Goal: Register for event/course

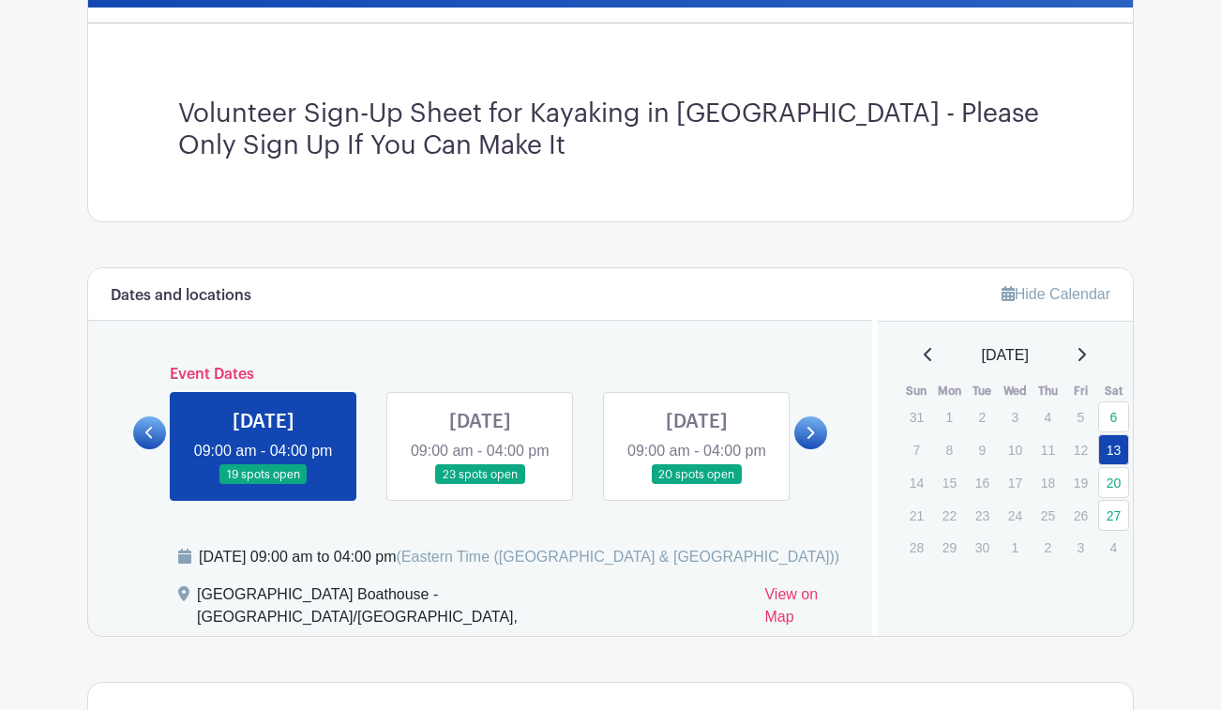
scroll to position [531, 0]
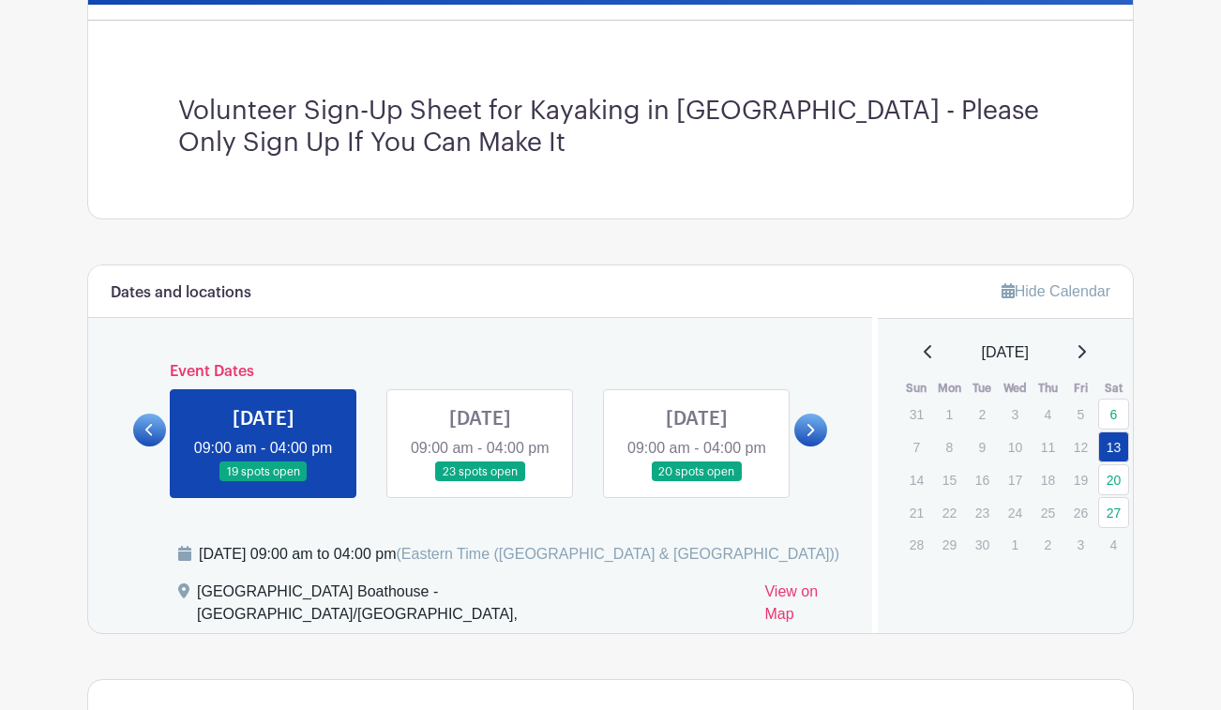
click at [264, 482] on link at bounding box center [264, 482] width 0 height 0
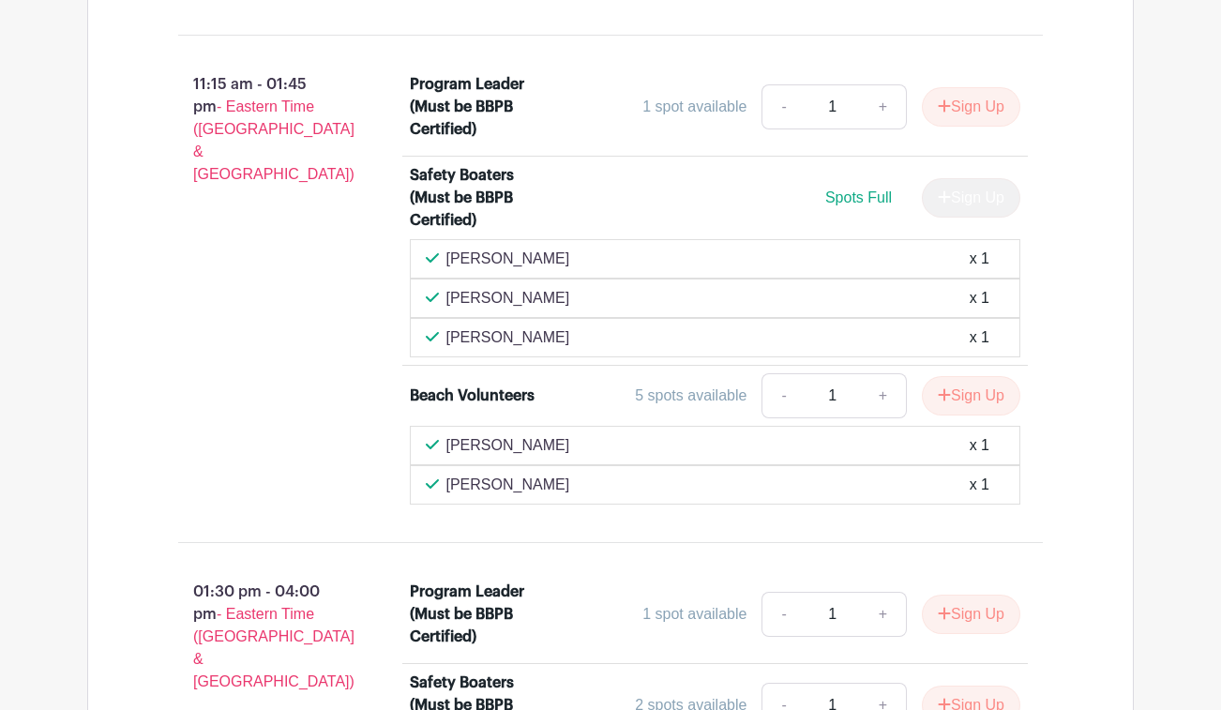
scroll to position [1838, 0]
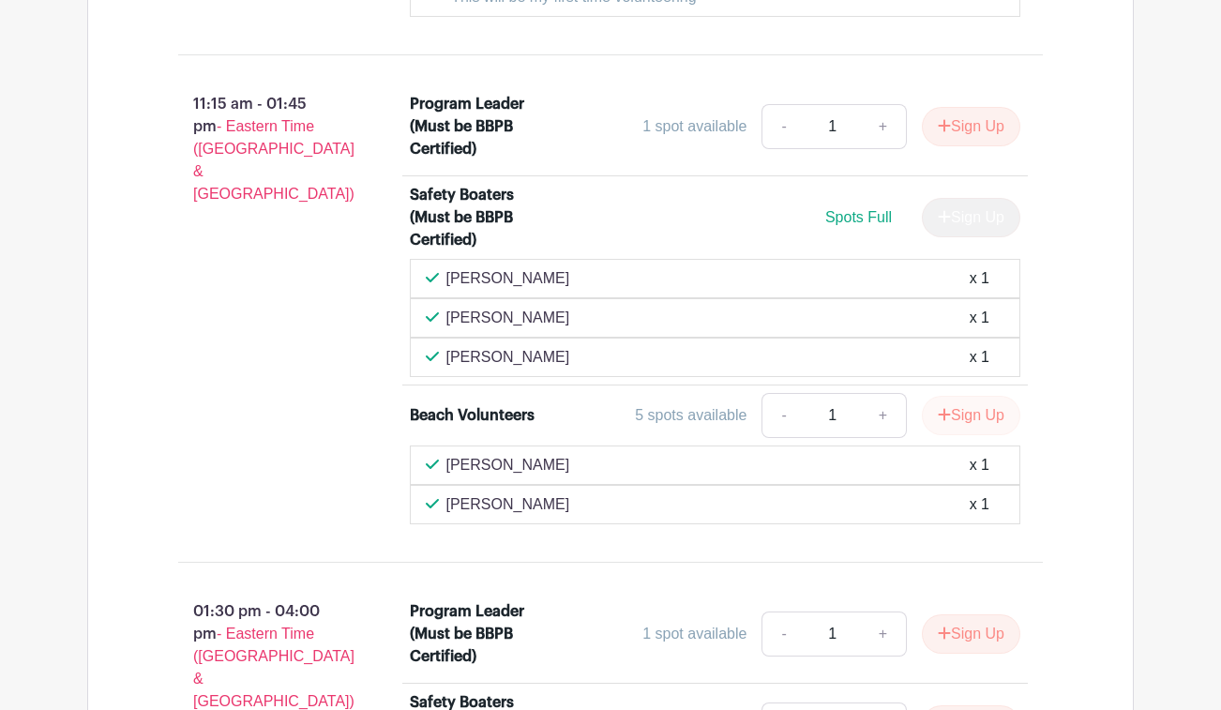
click at [944, 417] on icon "submit" at bounding box center [944, 414] width 13 height 15
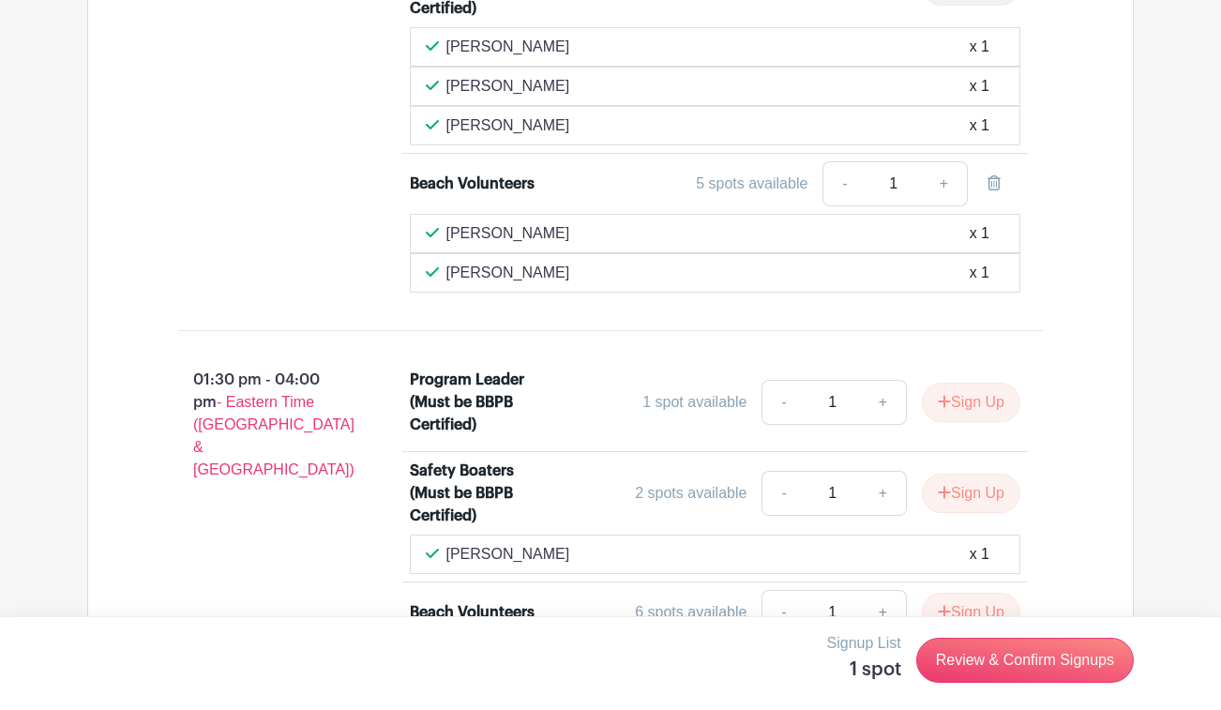
scroll to position [2099, 0]
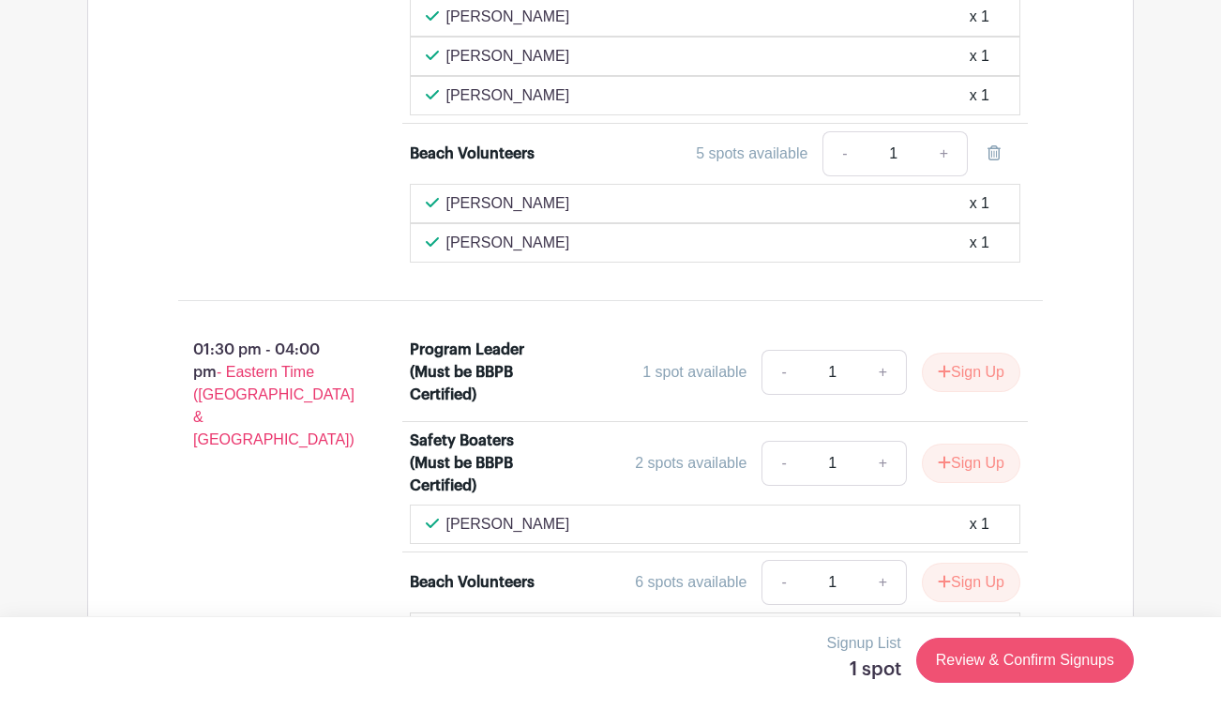
click at [970, 658] on link "Review & Confirm Signups" at bounding box center [1025, 660] width 218 height 45
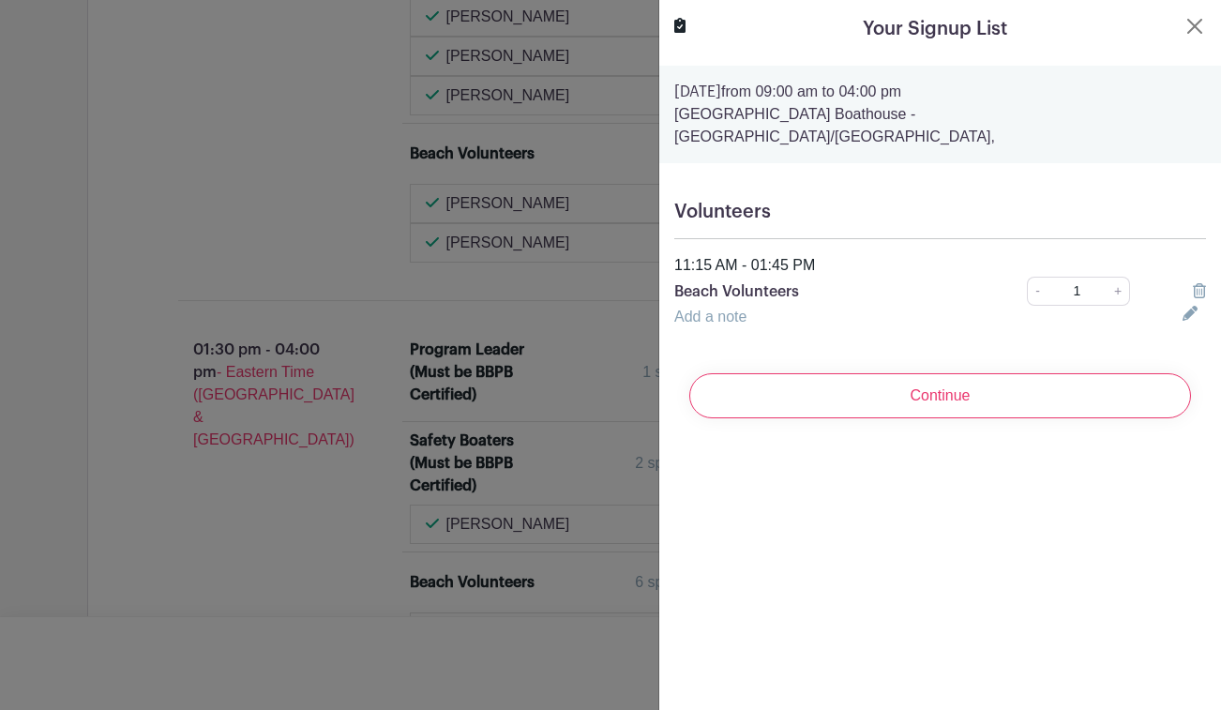
click at [711, 309] on link "Add a note" at bounding box center [710, 317] width 72 height 16
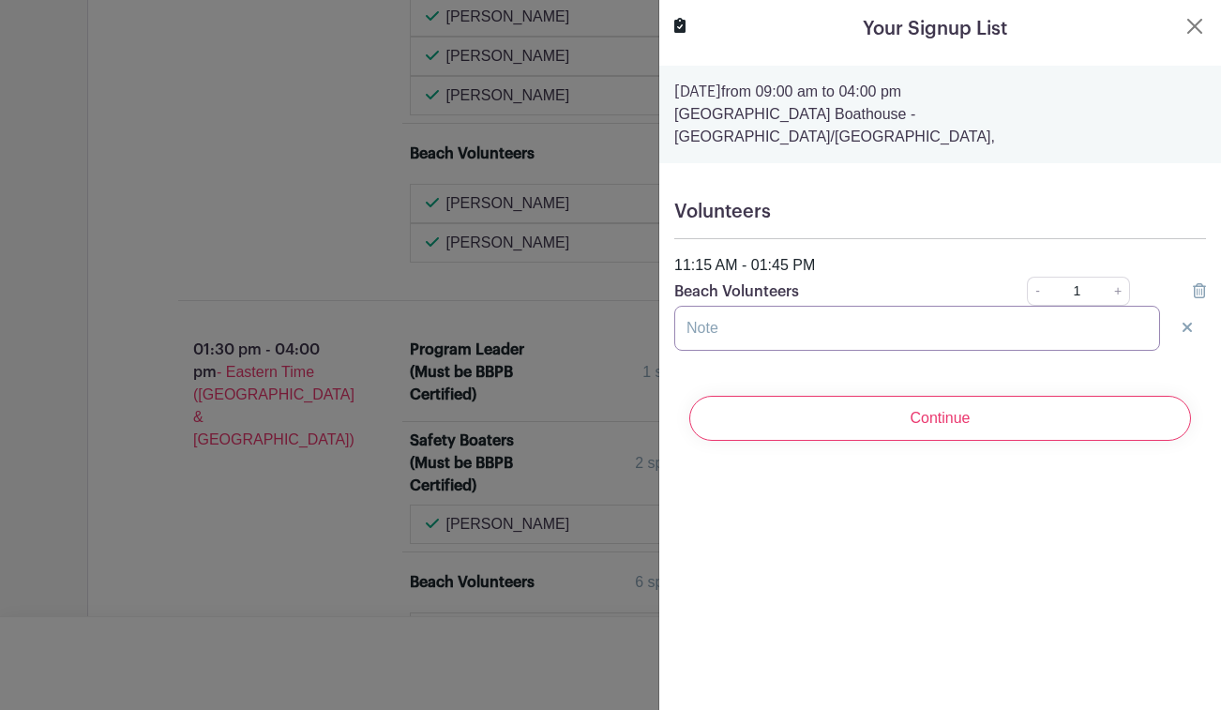
click at [855, 311] on input "text" at bounding box center [917, 328] width 486 height 45
click at [840, 306] on input "I am available 12:30-2:30 is that okay for me to pop in?" at bounding box center [917, 328] width 486 height 45
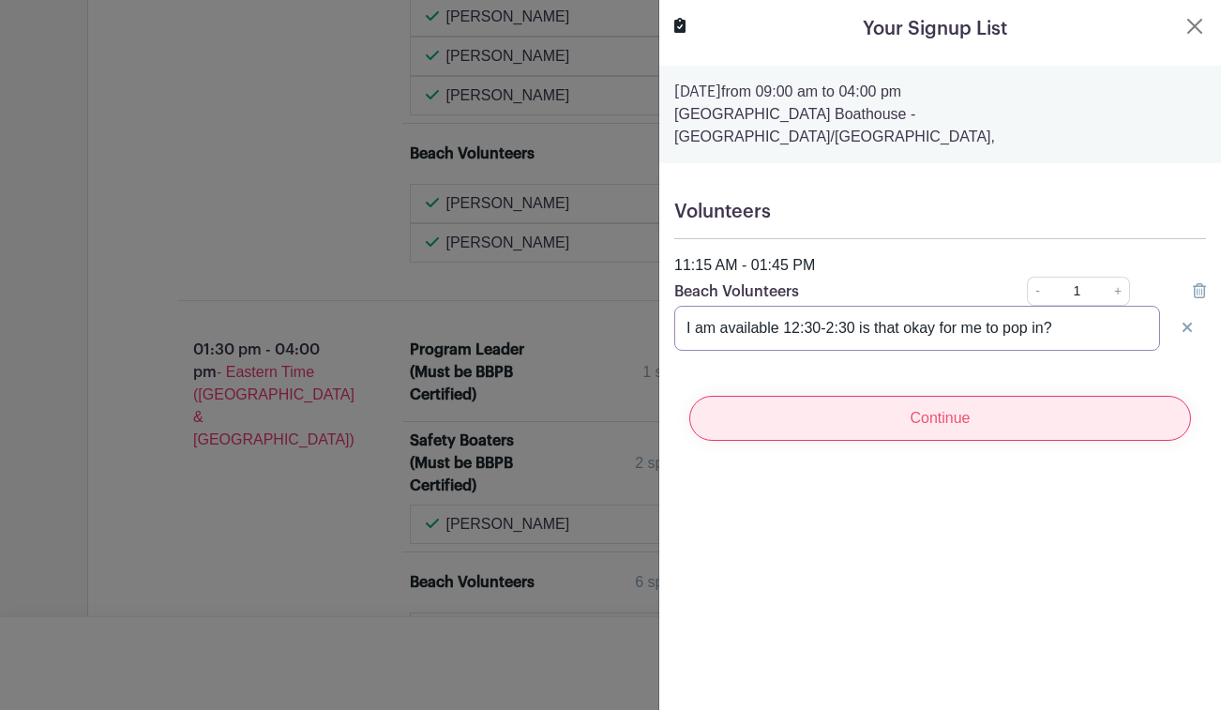
type input "I am available 12:30-2:30 is that okay for me to pop in?"
click at [801, 400] on input "Continue" at bounding box center [940, 418] width 502 height 45
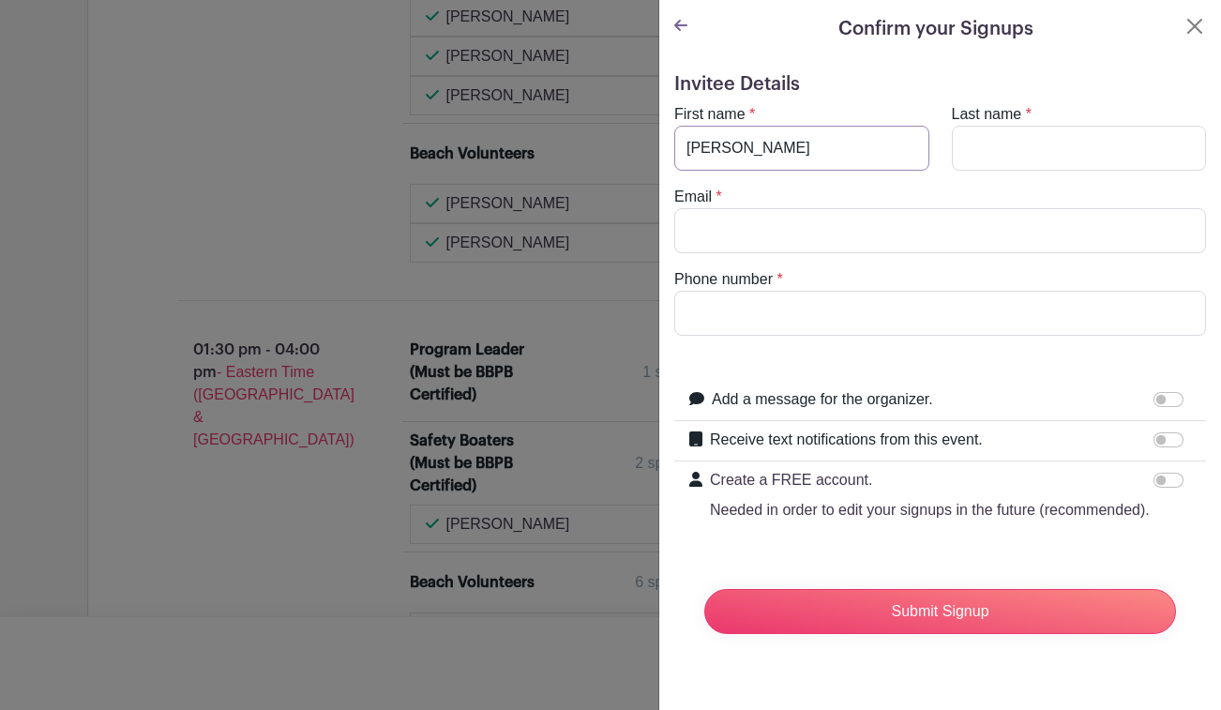
type input "[PERSON_NAME]"
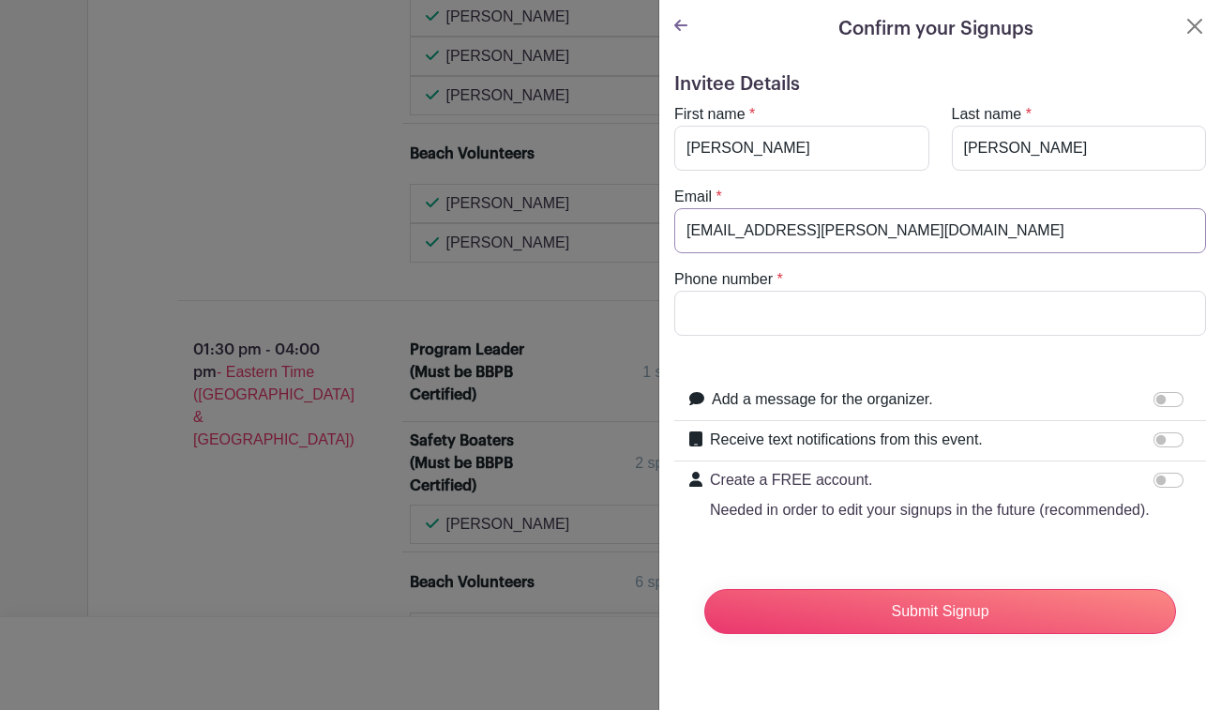
type input "[EMAIL_ADDRESS][PERSON_NAME][DOMAIN_NAME]"
type input "9174551819"
click at [1169, 397] on input "Add a message for the organizer." at bounding box center [1169, 399] width 30 height 15
checkbox input "true"
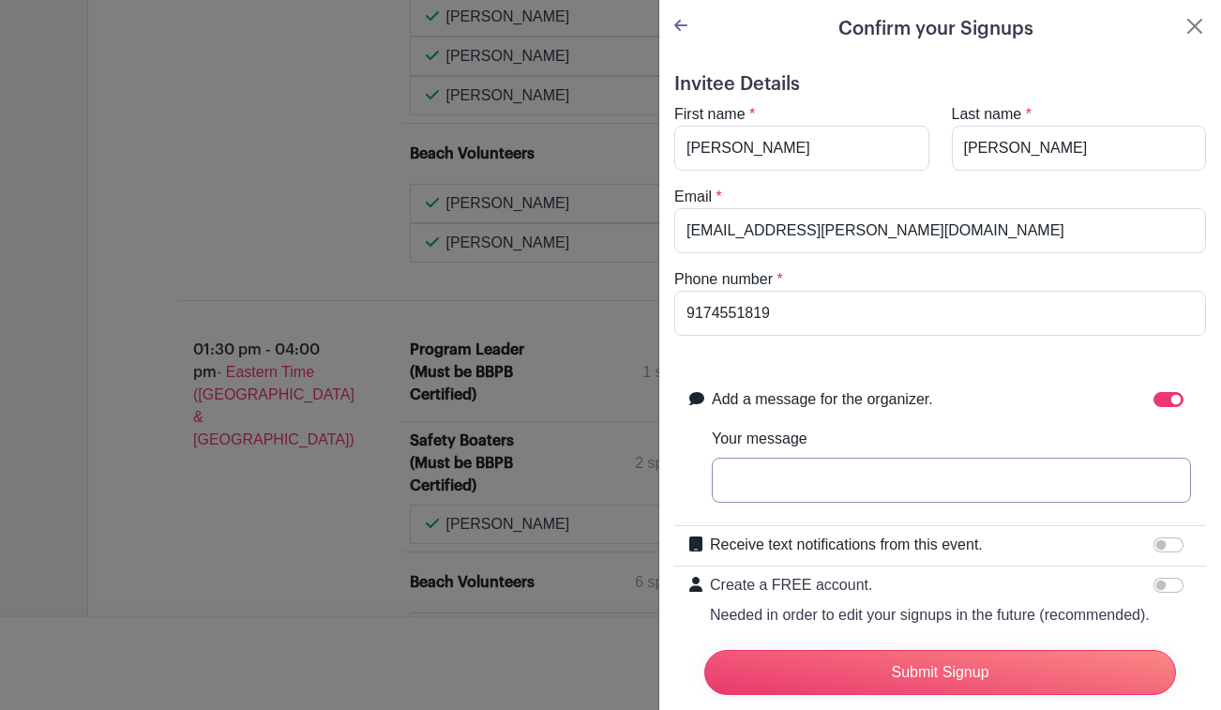
click at [936, 472] on input "Your message" at bounding box center [951, 480] width 479 height 45
paste input "I am available 12:30-2:30 is that okay for me to pop in?"
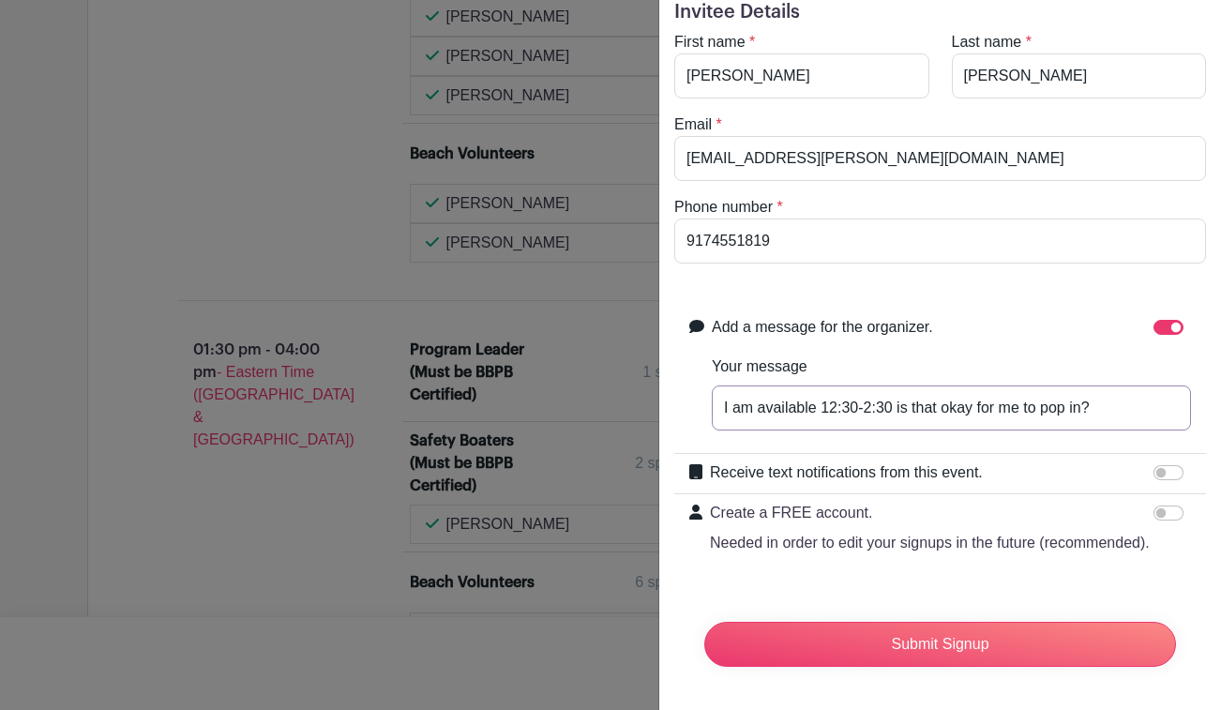
scroll to position [73, 0]
click at [917, 406] on input "I am available 12:30-2:30 is that okay for me to pop in in between shifts?" at bounding box center [951, 407] width 479 height 45
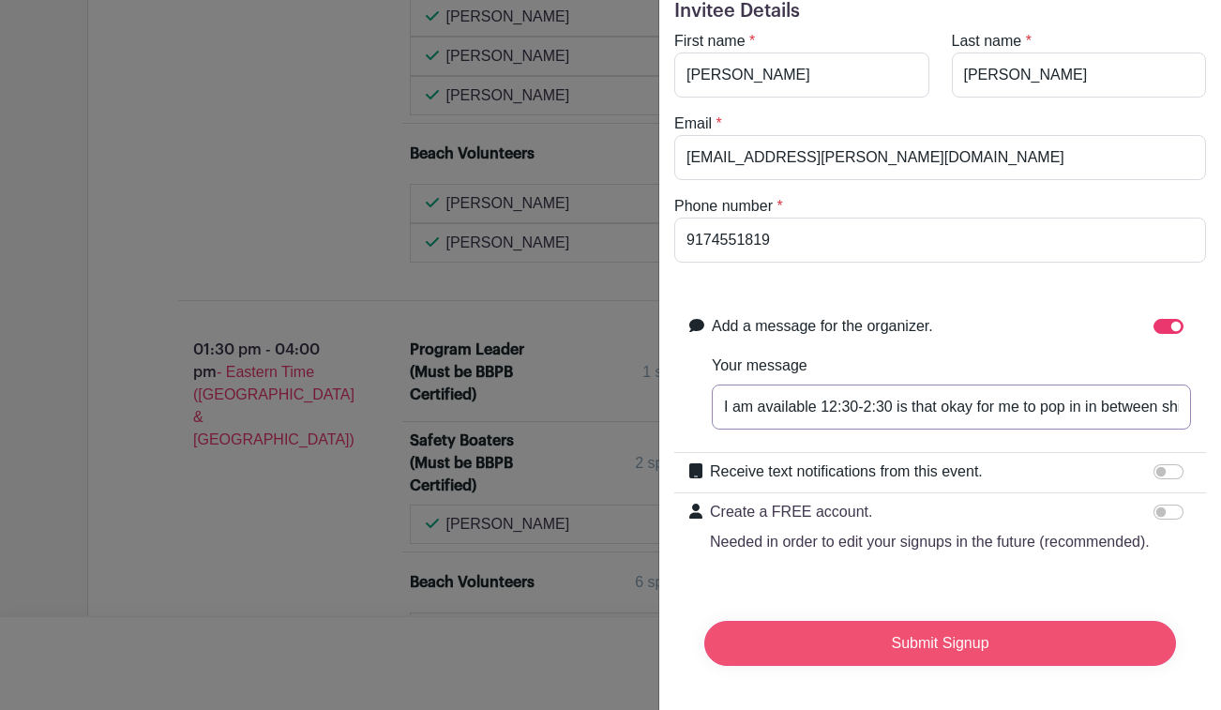
type input "I am available 12:30-2:30 is that okay for me to pop in in between shifts?"
click at [888, 645] on input "Submit Signup" at bounding box center [940, 643] width 472 height 45
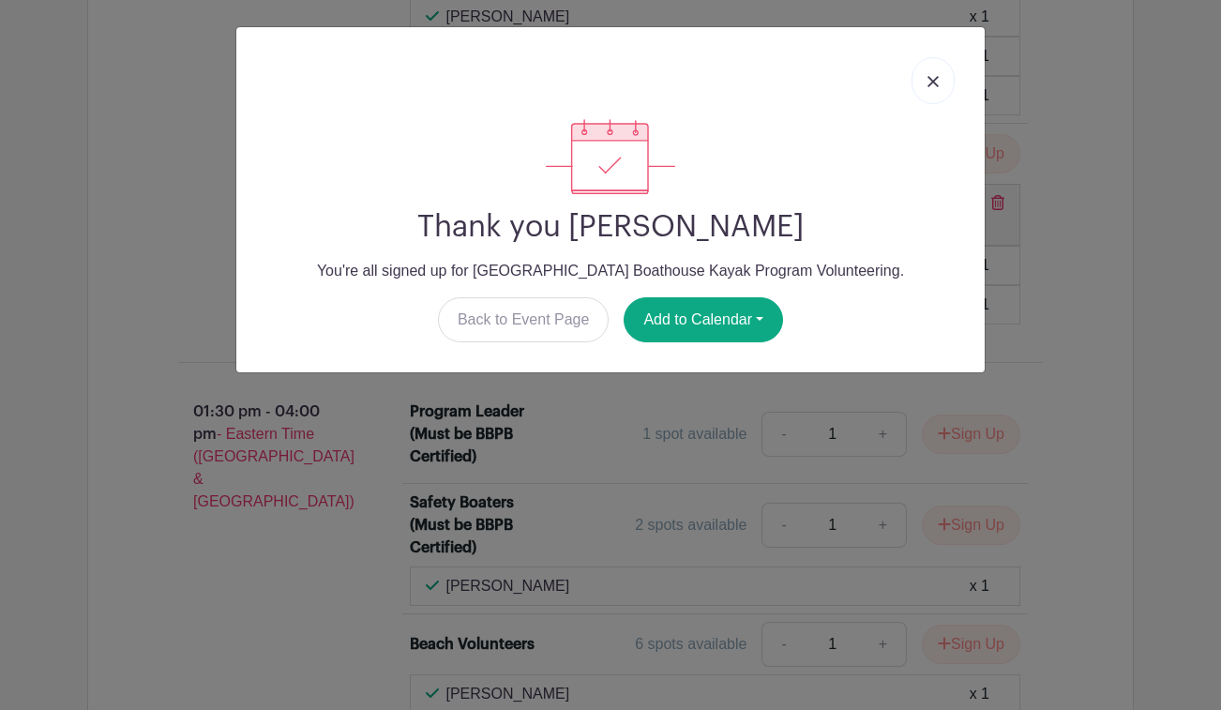
click at [934, 76] on link at bounding box center [933, 80] width 43 height 47
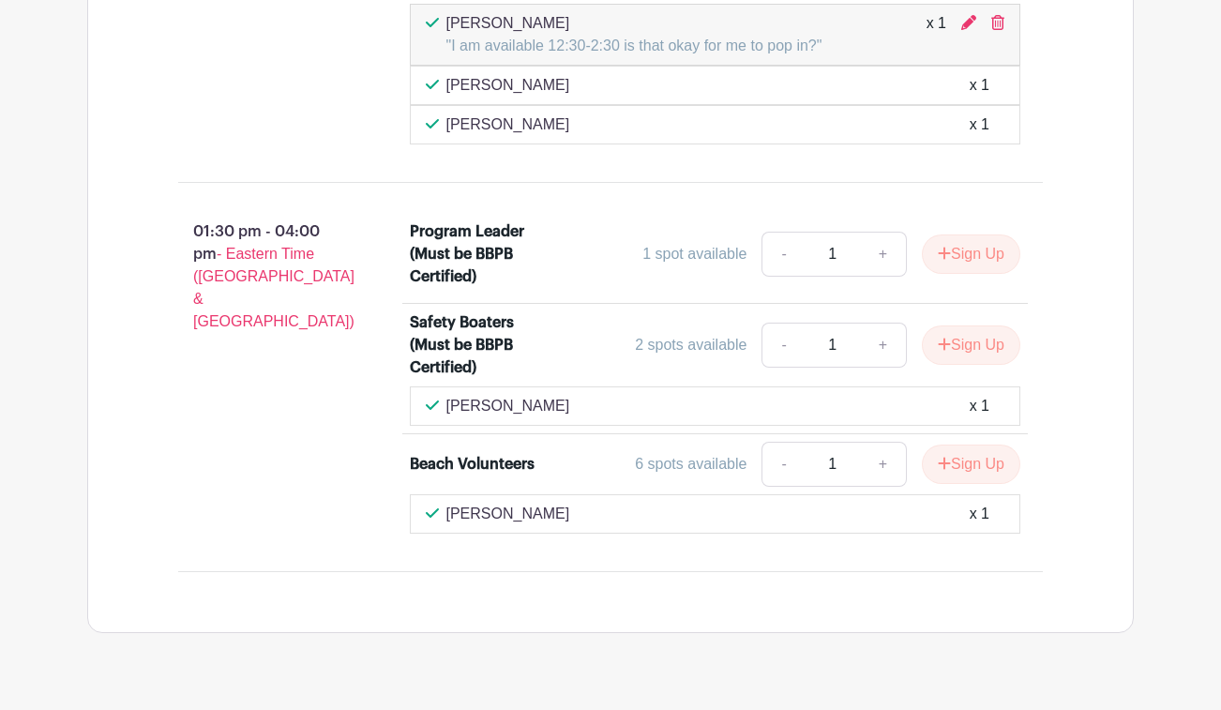
scroll to position [2312, 0]
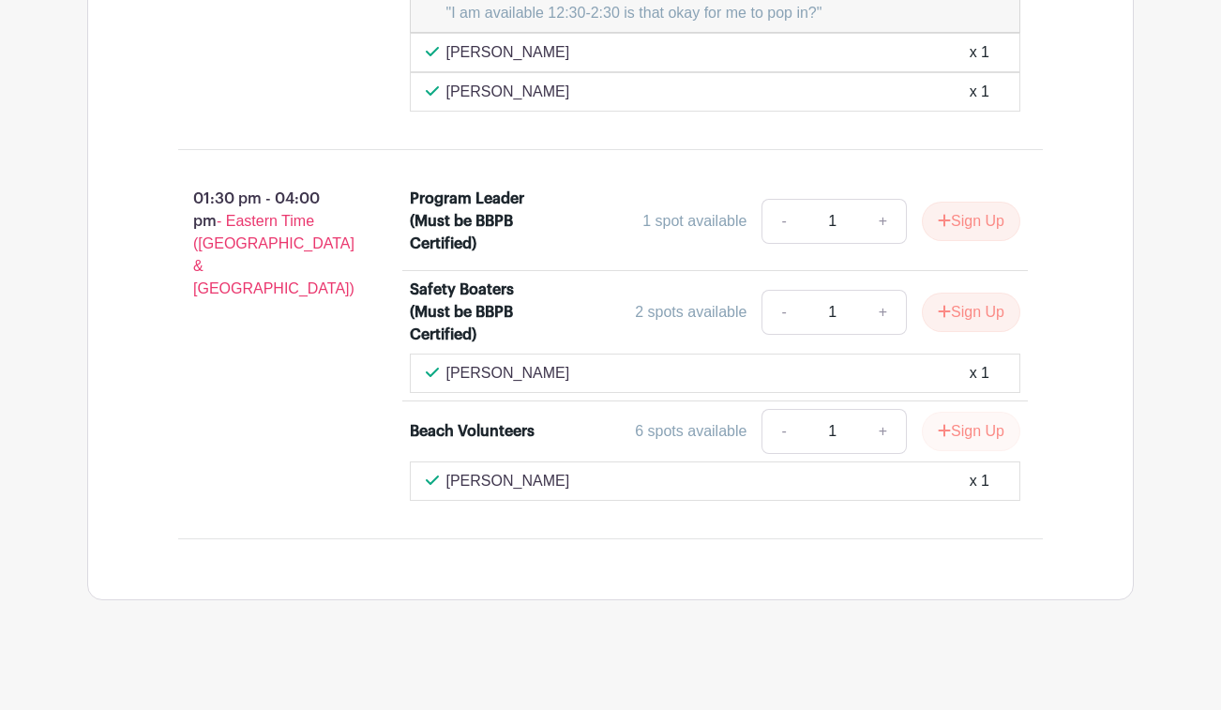
click at [963, 438] on button "Sign Up" at bounding box center [971, 431] width 98 height 39
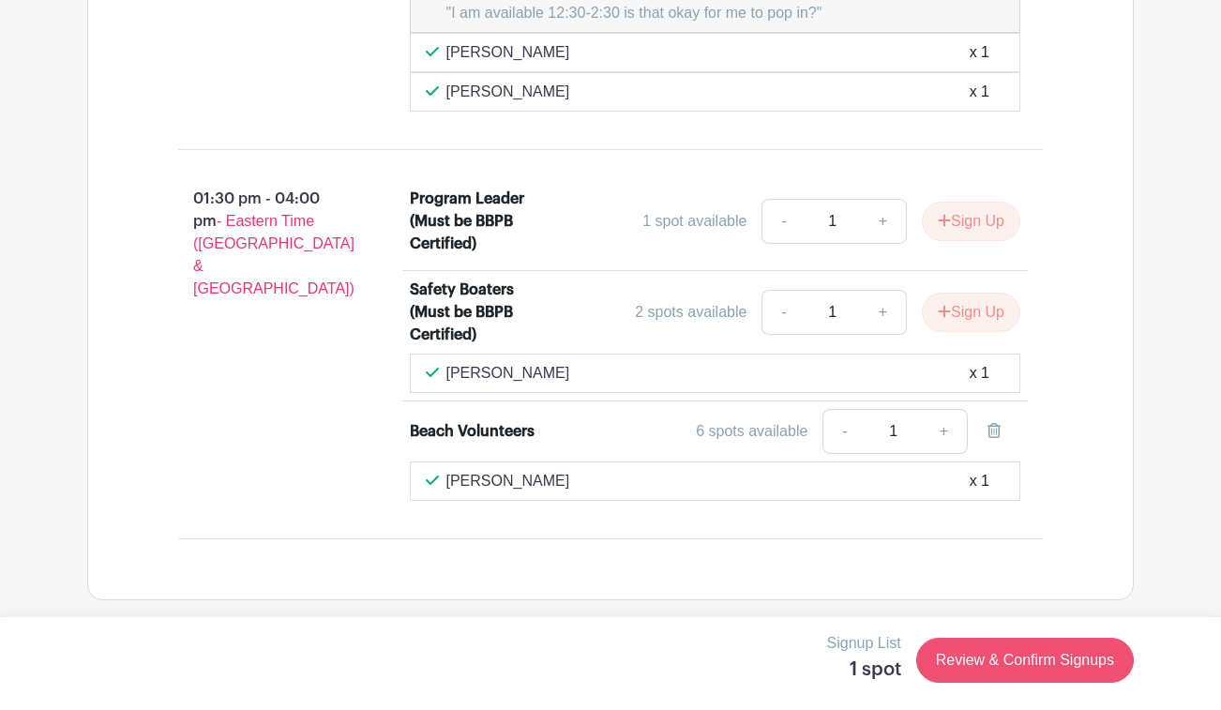
click at [951, 647] on link "Review & Confirm Signups" at bounding box center [1025, 660] width 218 height 45
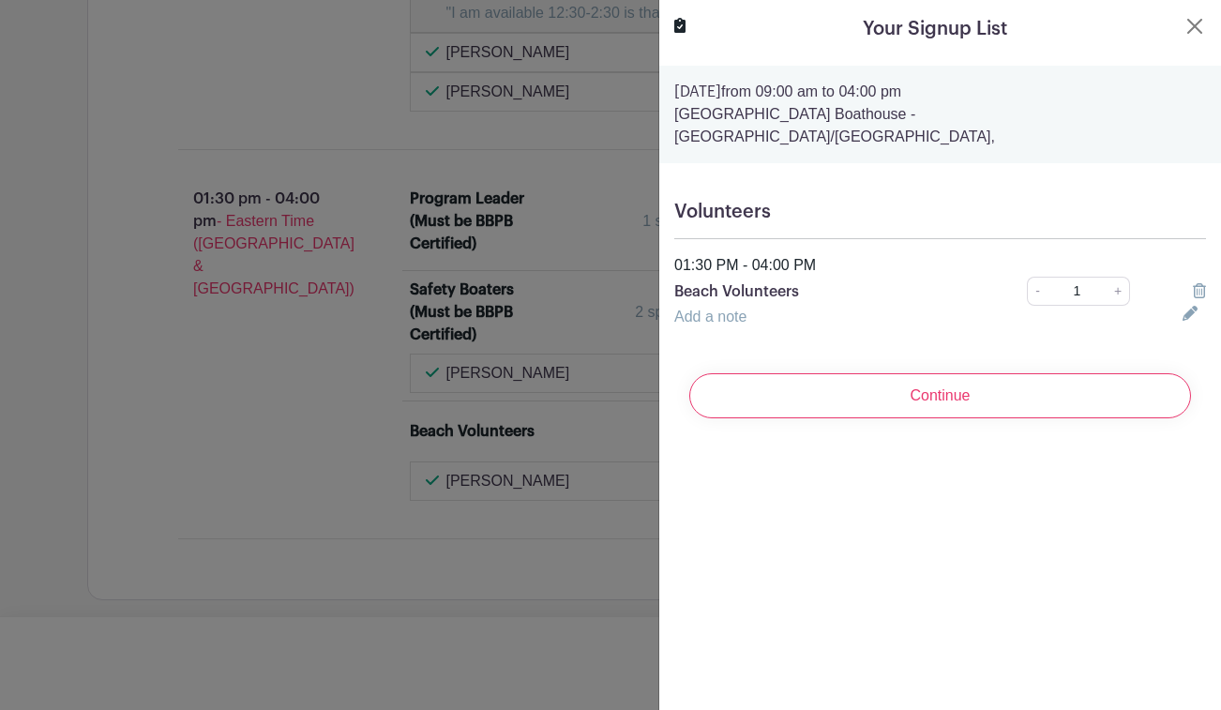
click at [749, 306] on div "Add a note" at bounding box center [917, 317] width 508 height 23
click at [1187, 306] on icon at bounding box center [1190, 313] width 15 height 15
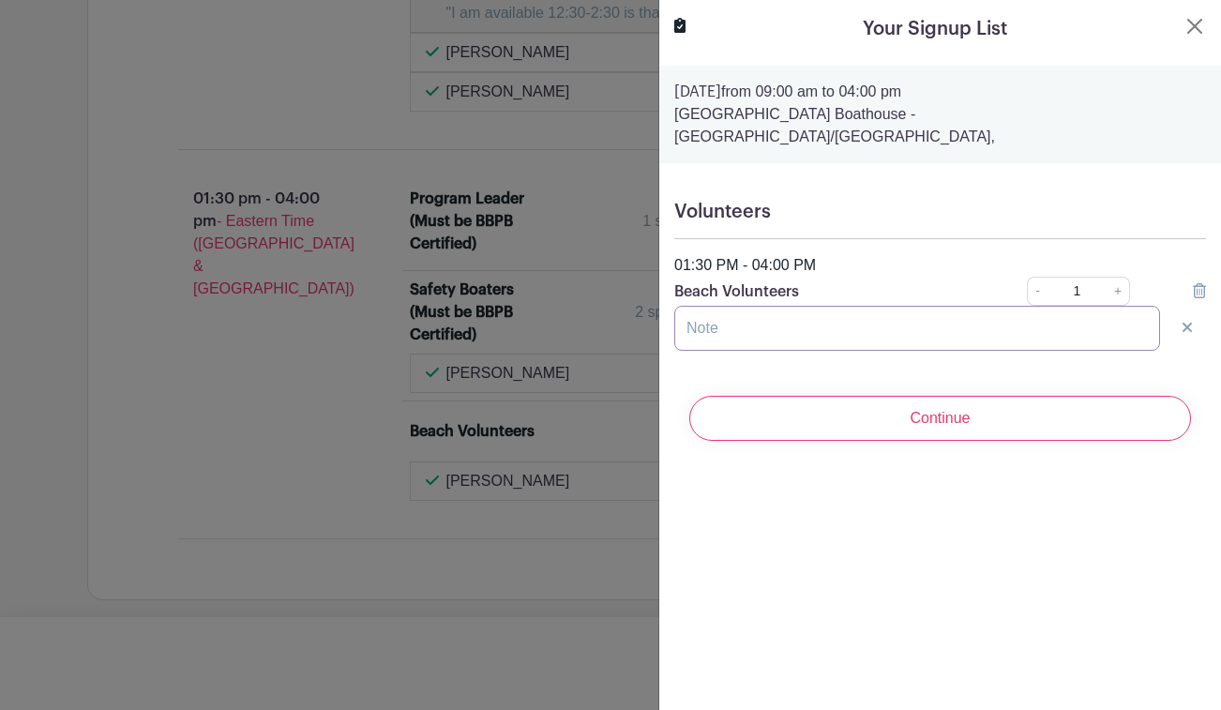
click at [801, 306] on input "text" at bounding box center [917, 328] width 486 height 45
paste input "I am available 12:30-2:30 is that okay for me to pop in in between shifts?"
drag, startPoint x: 1006, startPoint y: 309, endPoint x: 1139, endPoint y: 310, distance: 132.3
click at [1139, 310] on input "I am available 12:30-2:30 is that okay for me to pop in in between shifts?" at bounding box center [917, 328] width 486 height 45
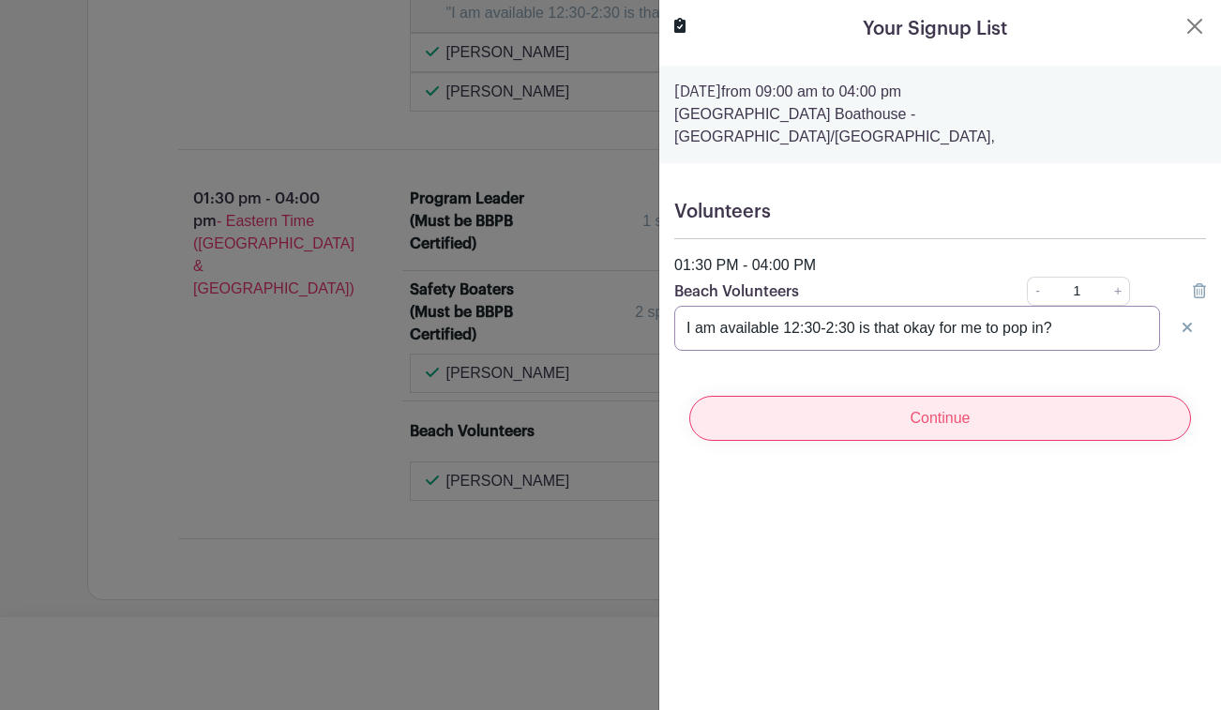
type input "I am available 12:30-2:30 is that okay for me to pop in?"
click at [881, 396] on input "Continue" at bounding box center [940, 418] width 502 height 45
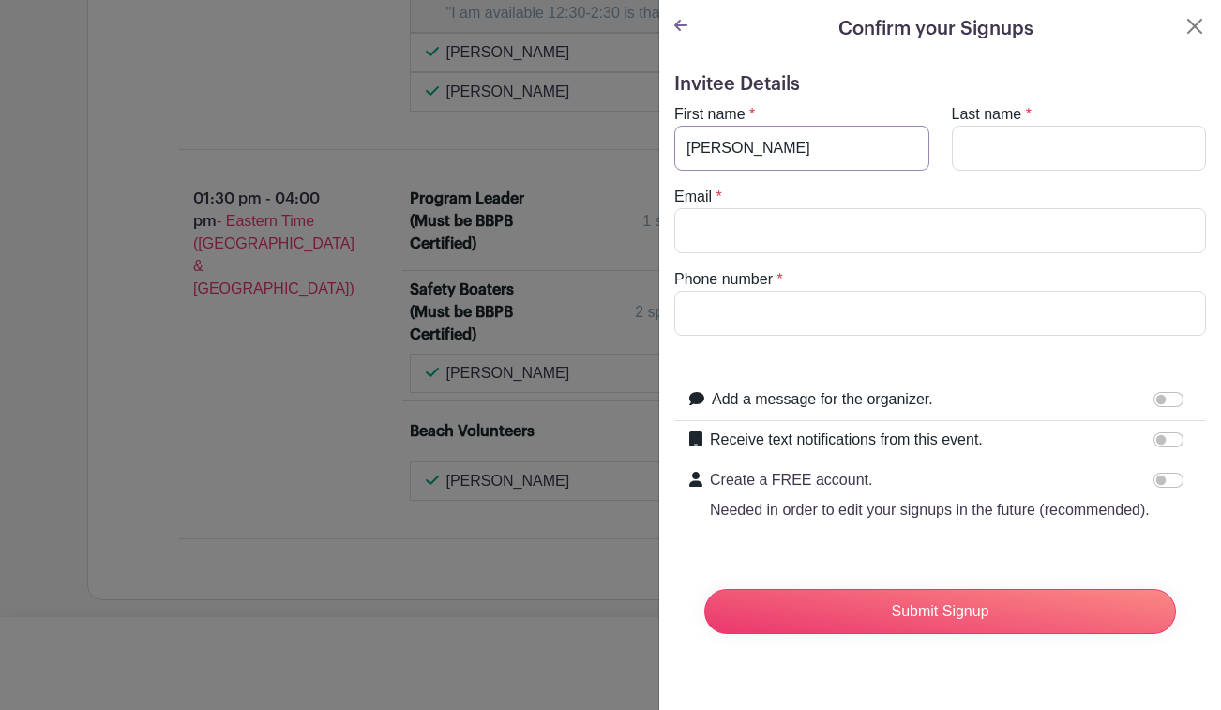
type input "[PERSON_NAME]"
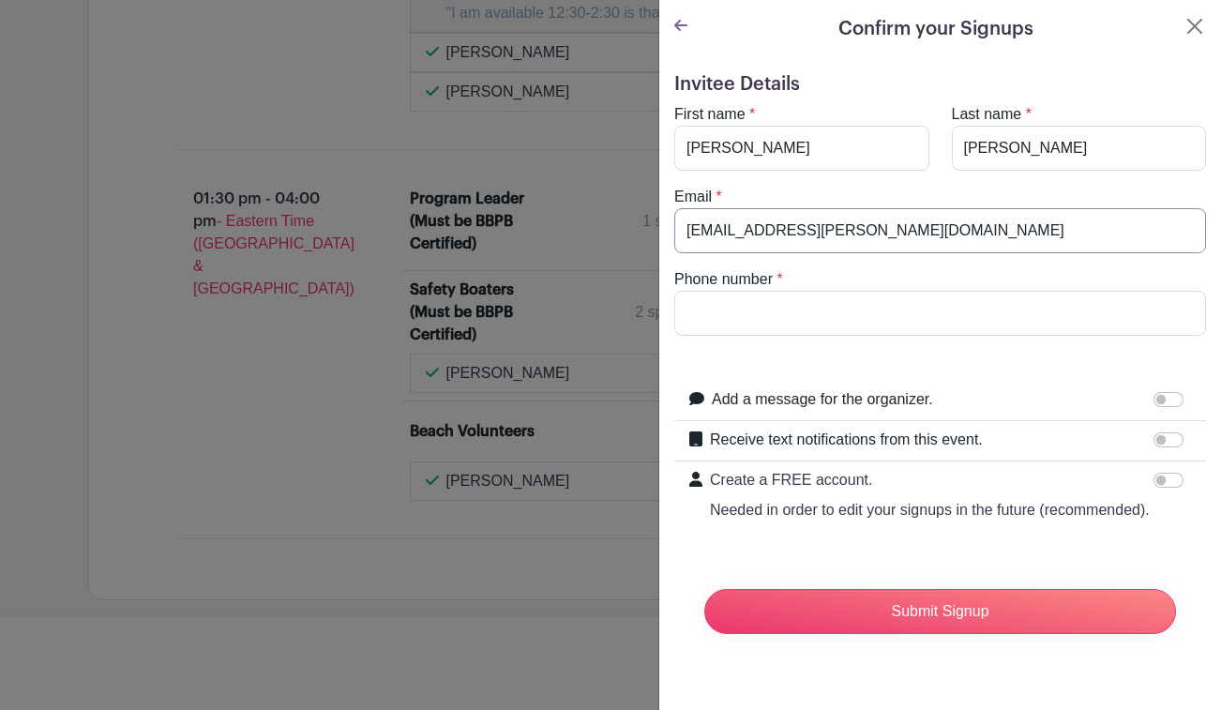
type input "[EMAIL_ADDRESS][PERSON_NAME][DOMAIN_NAME]"
type input "9174551819"
click at [1172, 398] on input "Add a message for the organizer." at bounding box center [1169, 399] width 30 height 15
checkbox input "true"
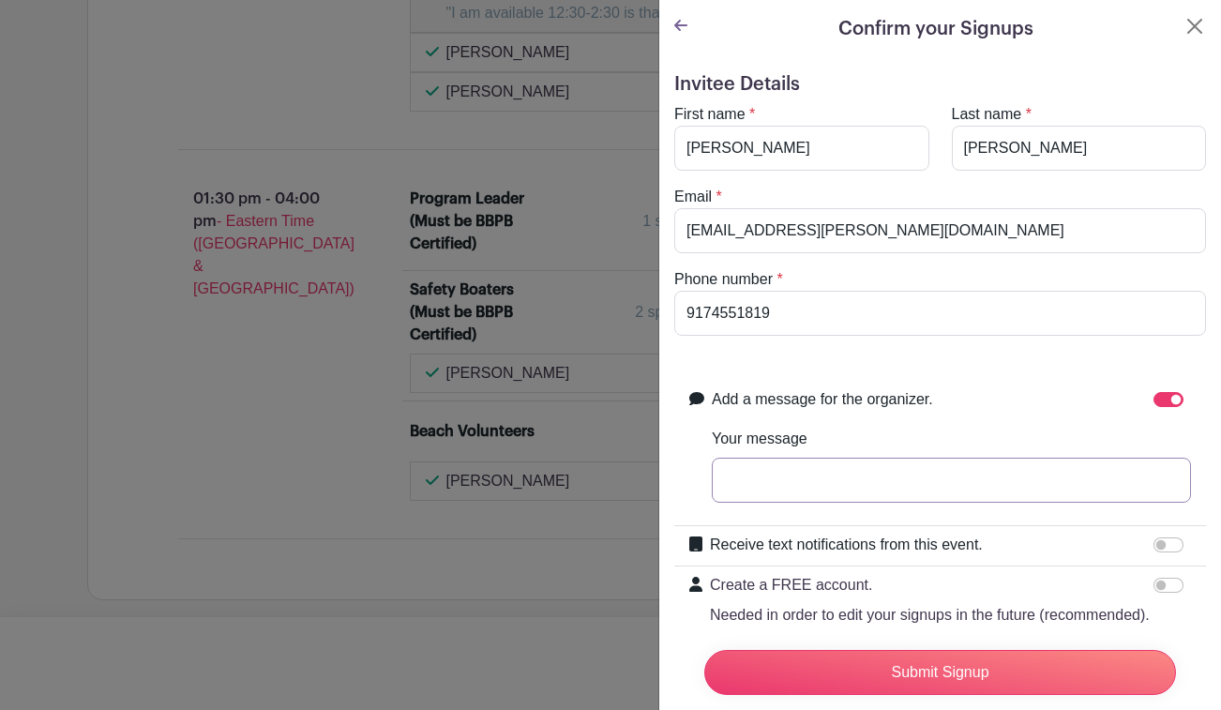
click at [907, 484] on input "Your message" at bounding box center [951, 480] width 479 height 45
paste input "I am available 12:30-2:30 is that okay for me to pop in in between shifts?"
type input "I am available 12:30-2:30 is that okay for me to pop in in between shifts?"
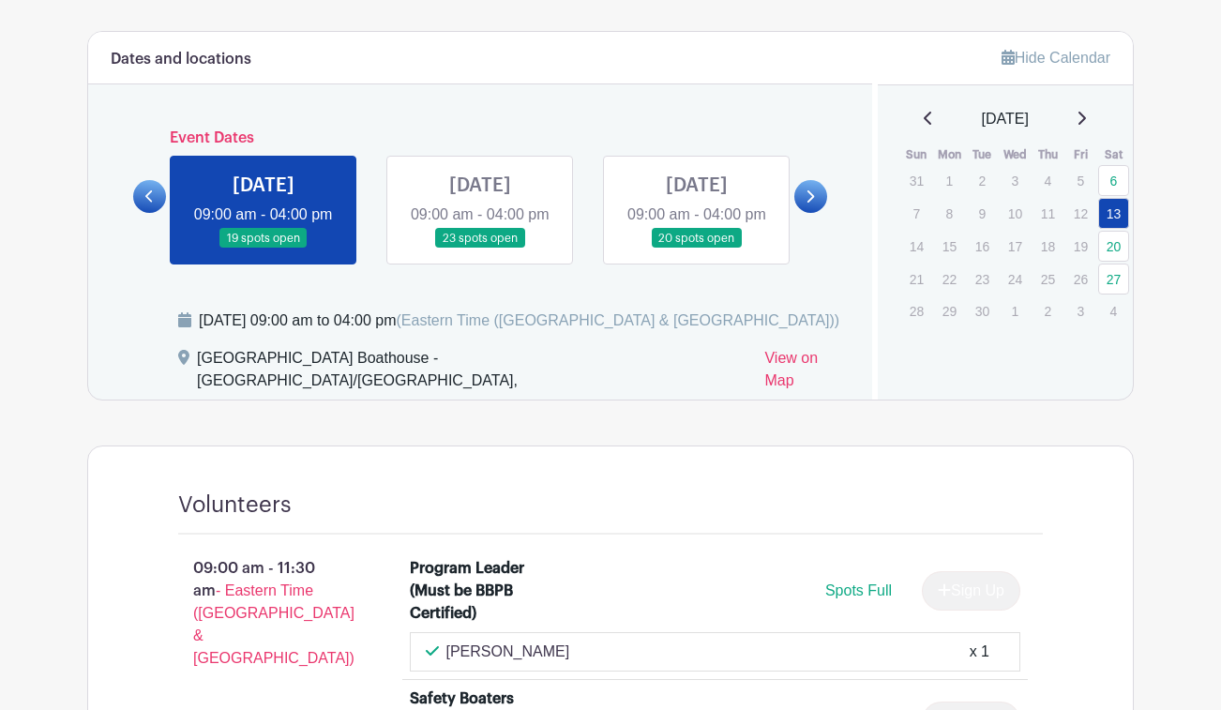
scroll to position [674, 0]
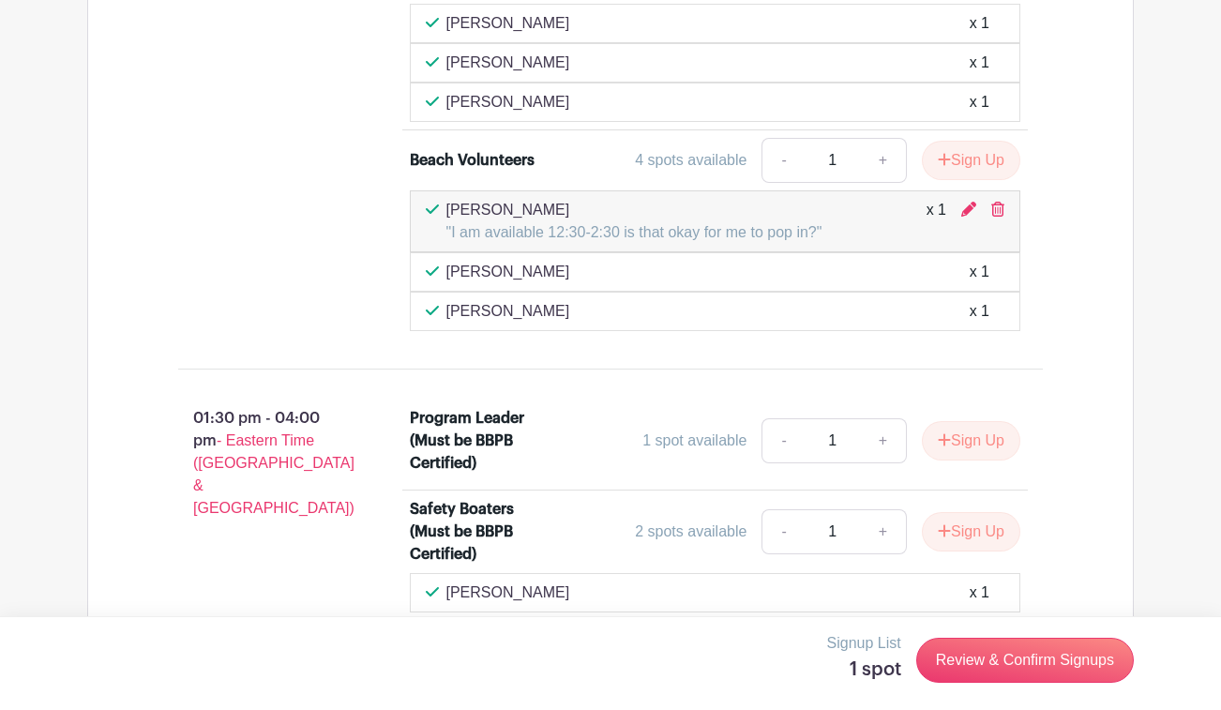
scroll to position [2312, 0]
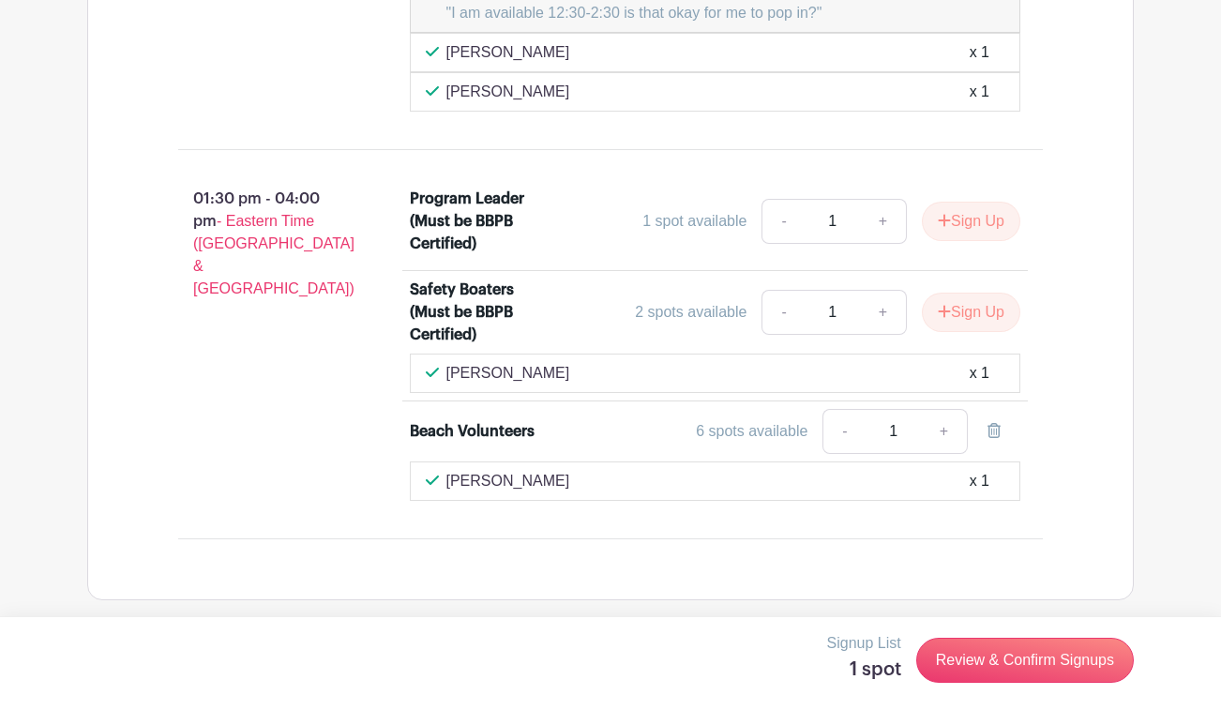
click at [747, 437] on div at bounding box center [610, 355] width 1221 height 710
click at [951, 666] on div at bounding box center [610, 355] width 1221 height 710
click at [394, 159] on div at bounding box center [610, 355] width 1221 height 710
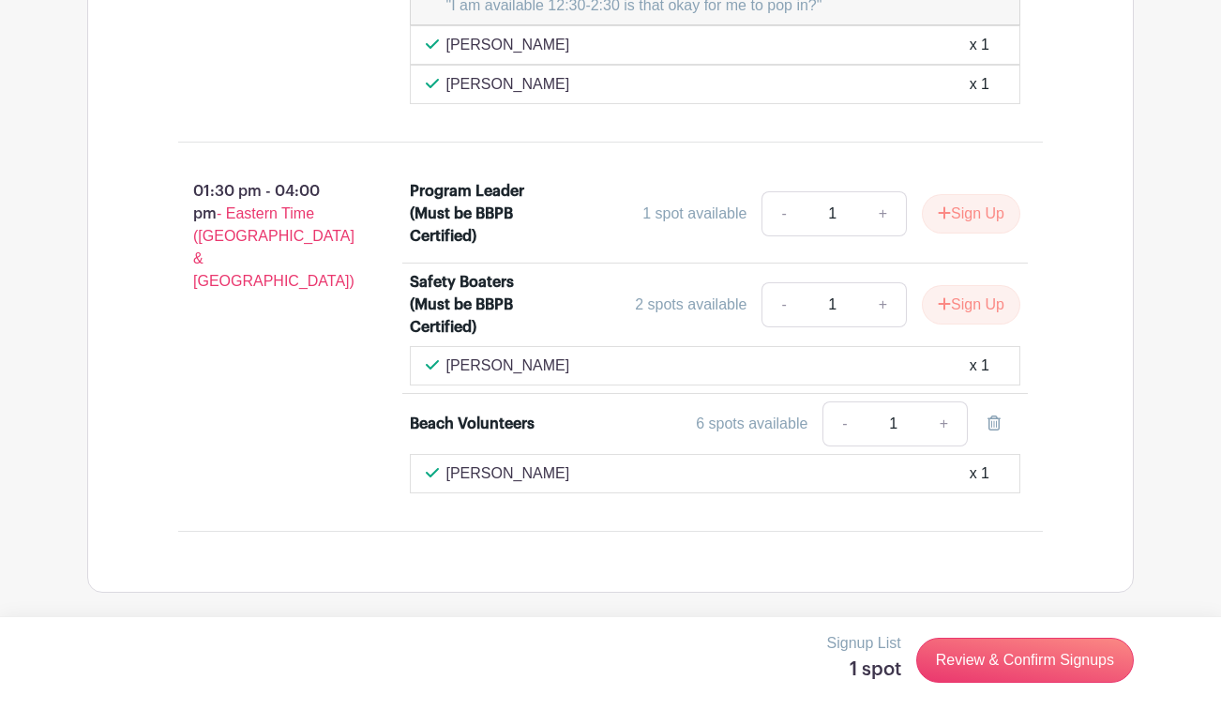
scroll to position [2323, 0]
click at [968, 656] on link "Review & Confirm Signups" at bounding box center [1025, 660] width 218 height 45
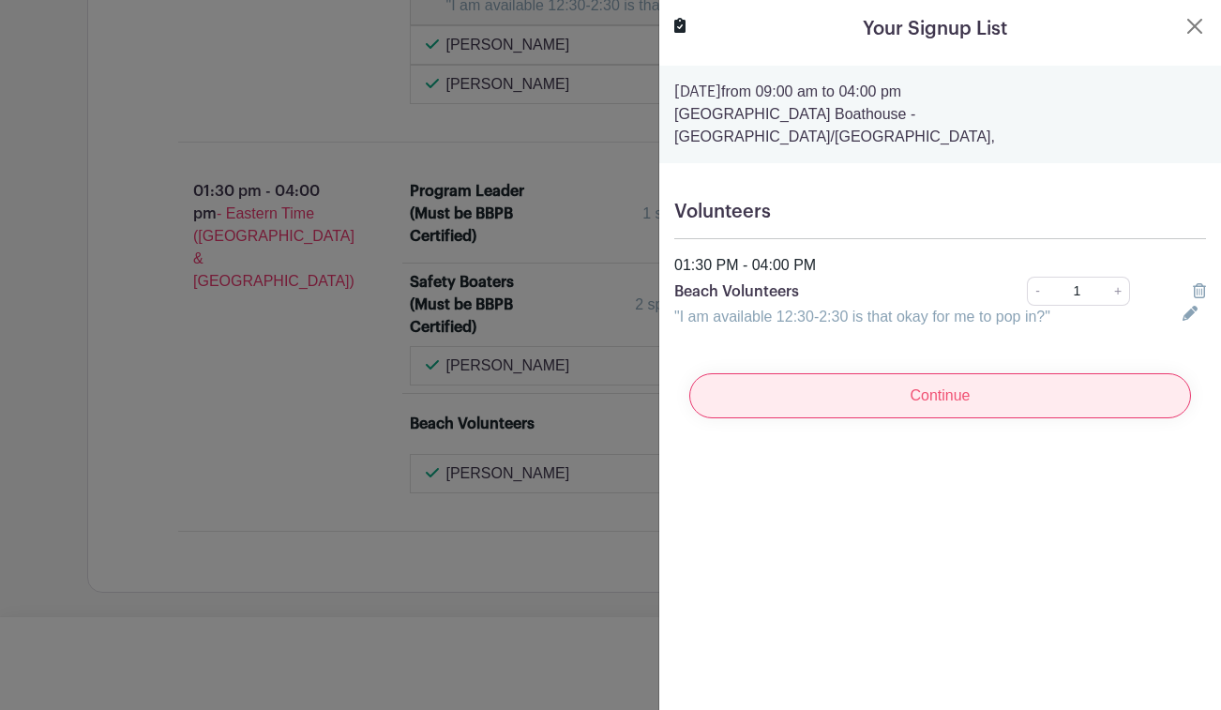
click at [959, 373] on input "Continue" at bounding box center [940, 395] width 502 height 45
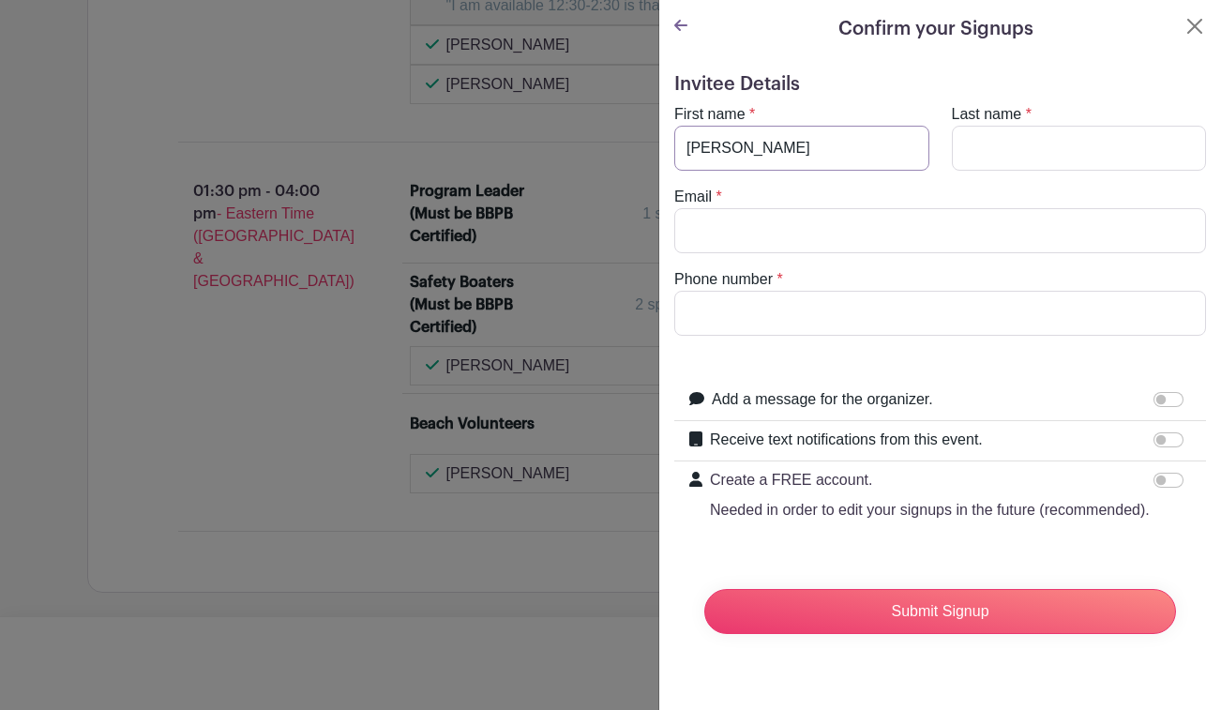
type input "[PERSON_NAME]"
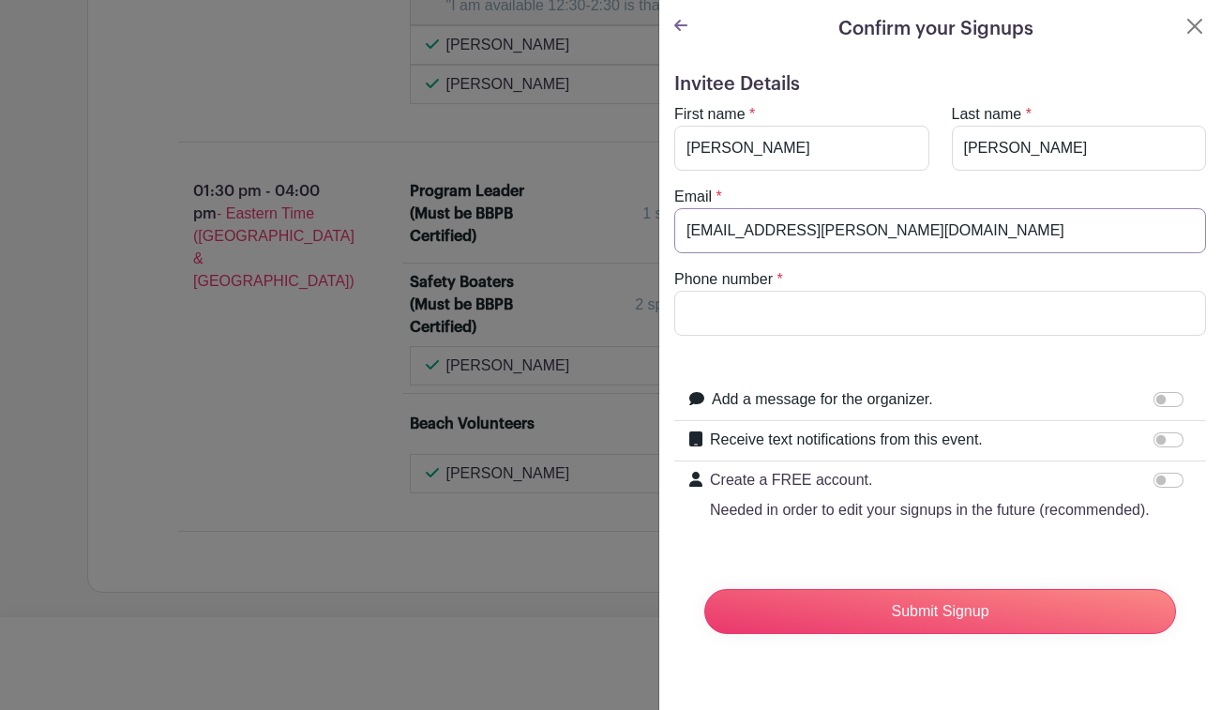
type input "[EMAIL_ADDRESS][PERSON_NAME][DOMAIN_NAME]"
type input "9174551819"
click at [1172, 399] on input "Add a message for the organizer." at bounding box center [1169, 399] width 30 height 15
checkbox input "true"
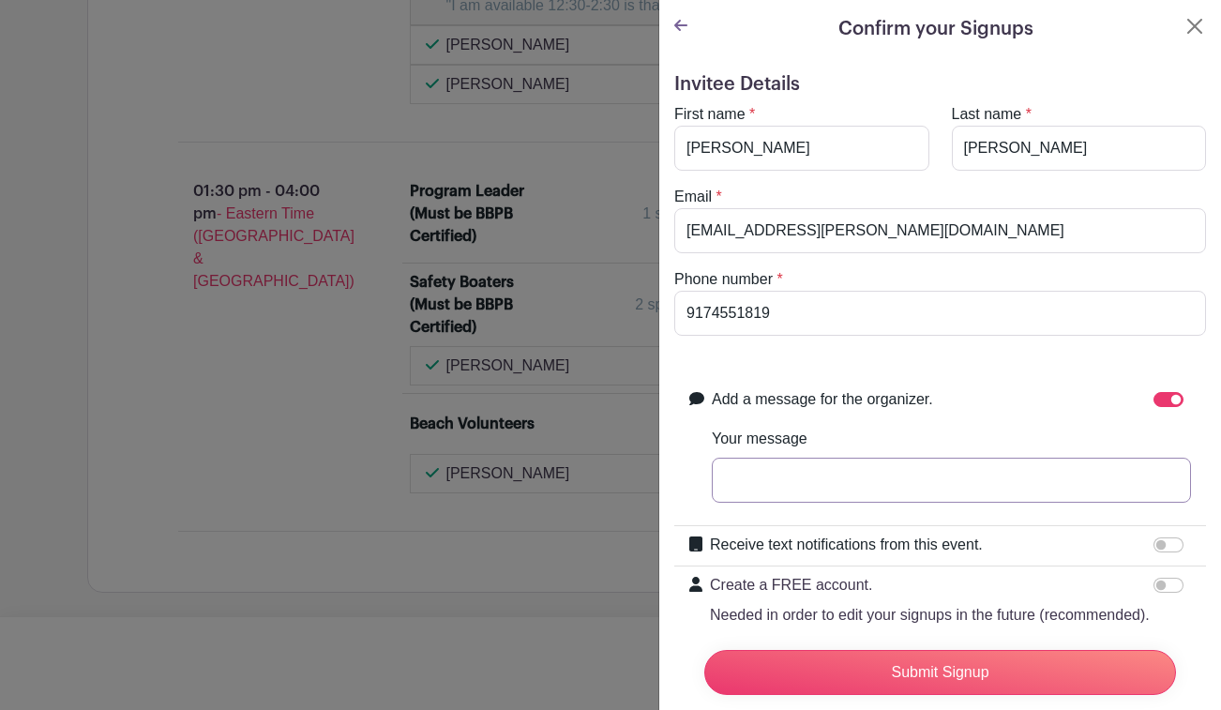
click at [900, 474] on input "Your message" at bounding box center [951, 480] width 479 height 45
paste input "I am available 12:30-2:30 is that okay for me to pop in in between shifts?"
click at [725, 484] on input "I am available 12:30-2:30 is that okay for me to pop in in between shifts?" at bounding box center [951, 480] width 479 height 45
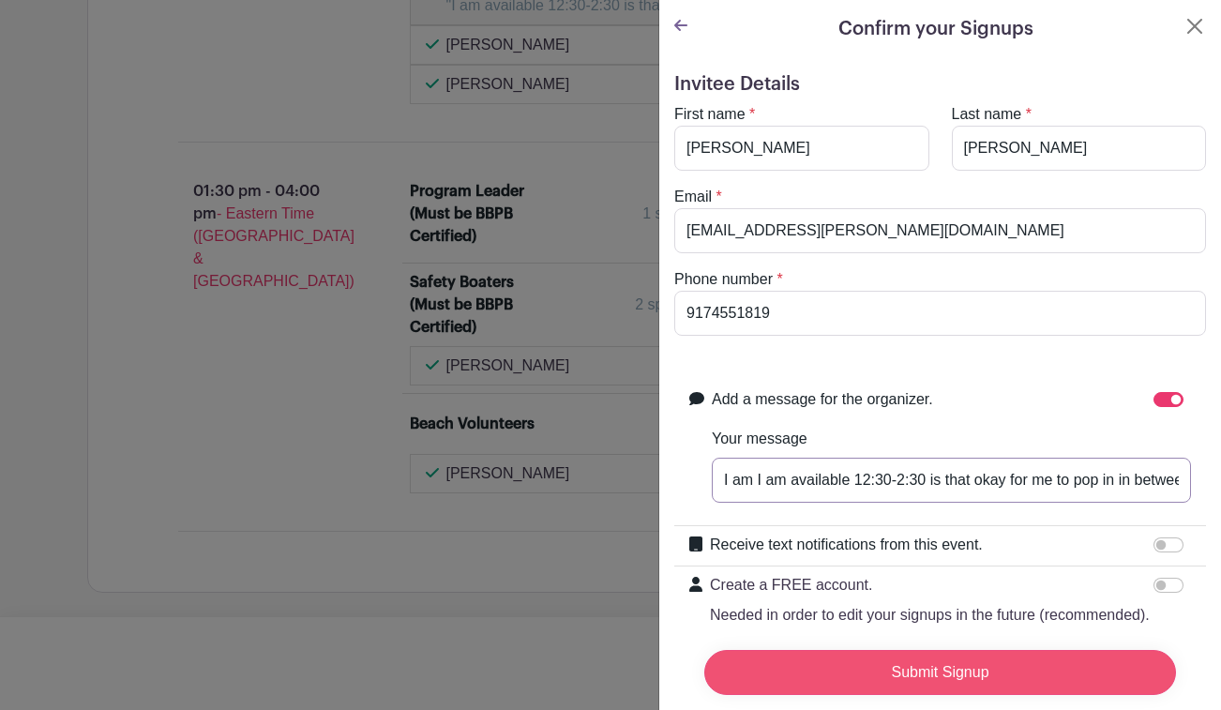
type input "I am I am available 12:30-2:30 is that okay for me to pop in in between shifts?"
click at [937, 666] on input "Submit Signup" at bounding box center [940, 672] width 472 height 45
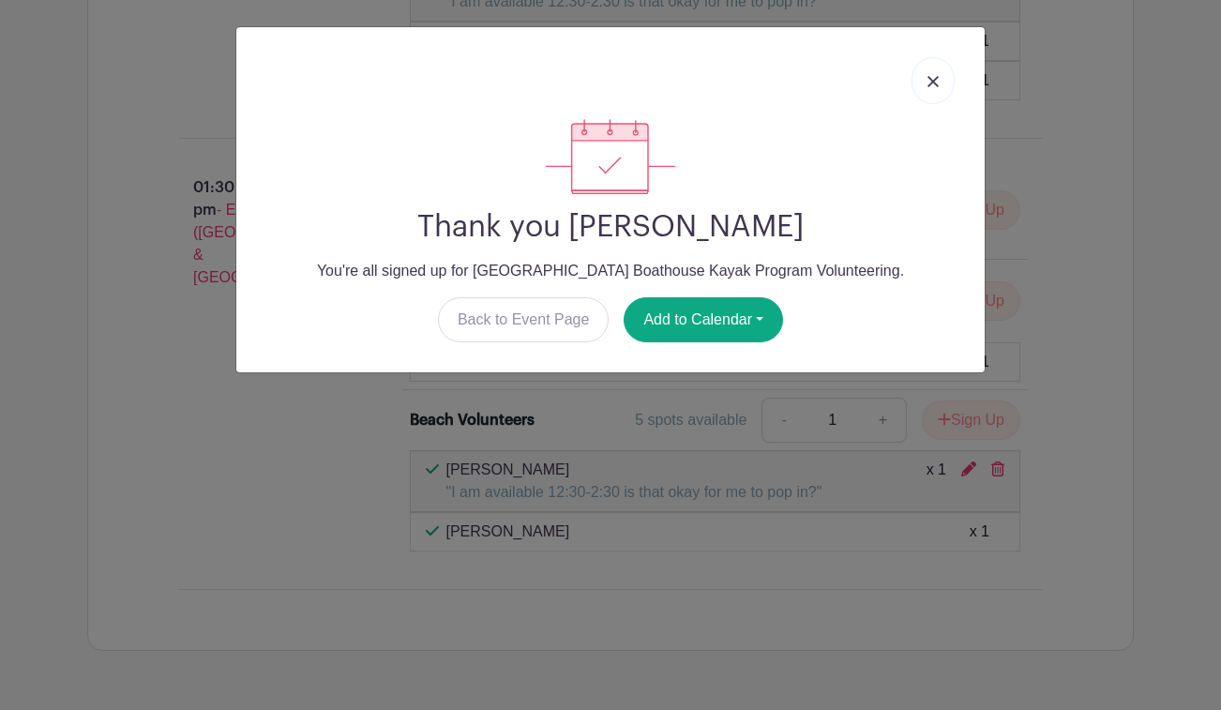
click at [944, 78] on link at bounding box center [933, 80] width 43 height 47
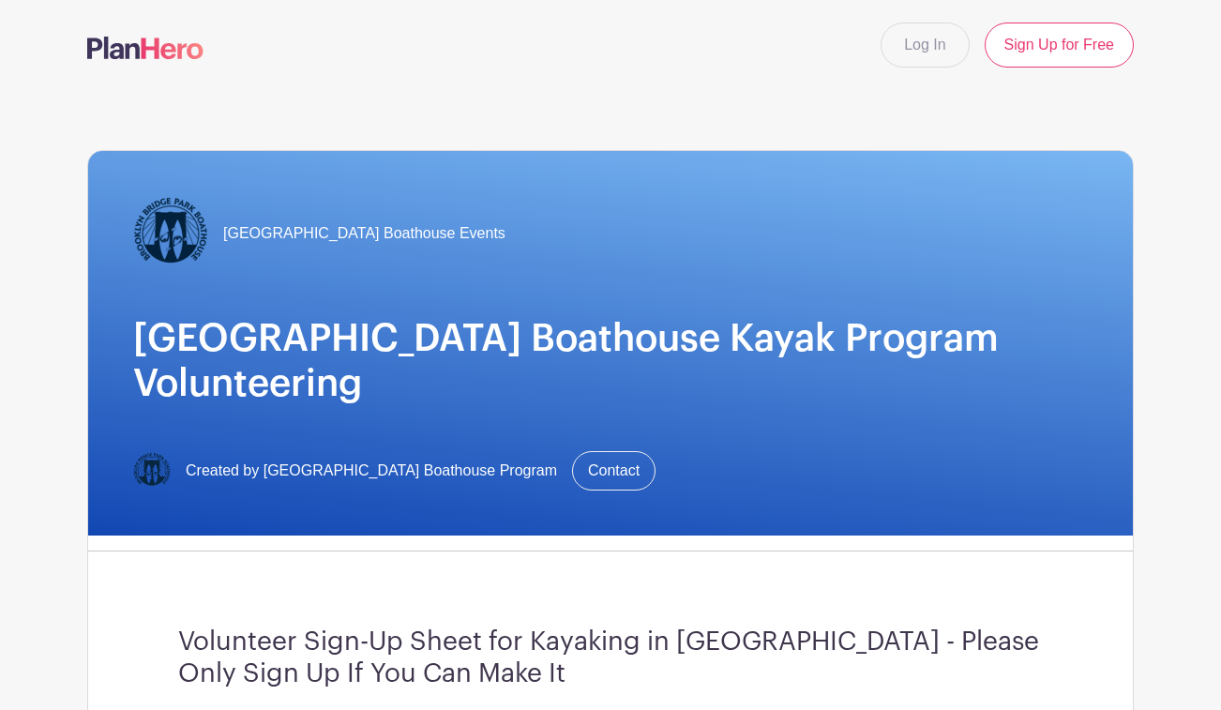
scroll to position [0, 0]
